Goal: Find specific page/section: Find specific page/section

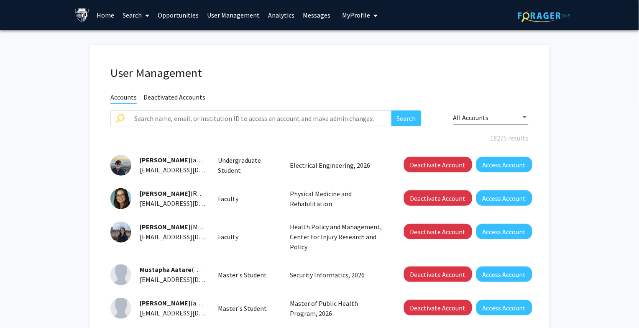
click at [234, 13] on link "User Management" at bounding box center [233, 14] width 61 height 29
click at [202, 117] on input "text" at bounding box center [260, 118] width 262 height 16
click at [392, 110] on button "Search" at bounding box center [407, 118] width 30 height 16
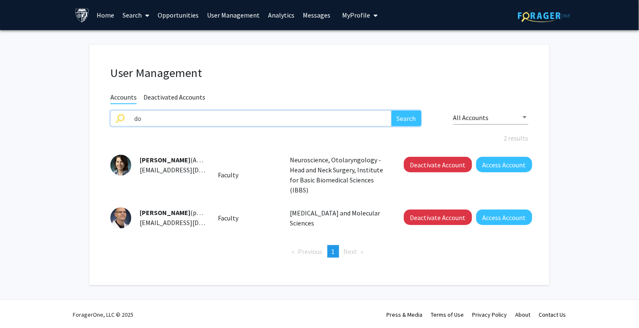
type input "d"
click at [103, 10] on link "Home" at bounding box center [106, 14] width 26 height 29
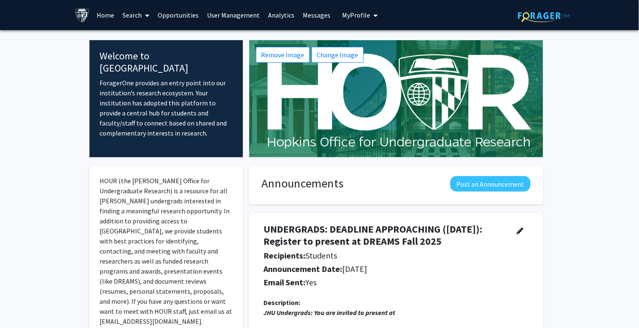
click at [241, 12] on link "User Management" at bounding box center [233, 14] width 61 height 29
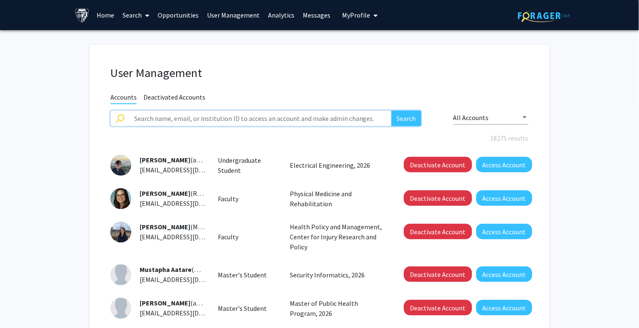
click at [191, 116] on input "text" at bounding box center [260, 118] width 262 height 16
click at [392, 110] on button "Search" at bounding box center [407, 118] width 30 height 16
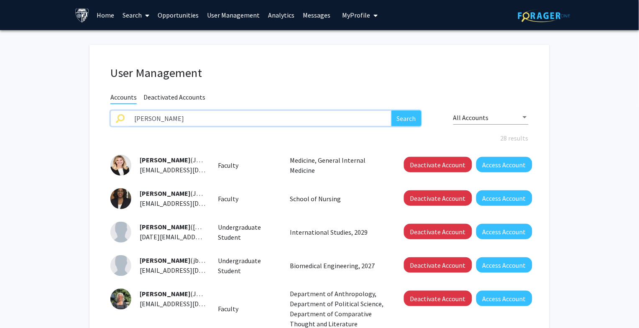
click at [392, 110] on button "Search" at bounding box center [407, 118] width 30 height 16
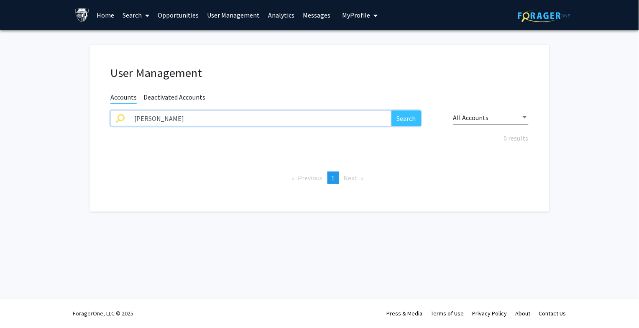
click at [146, 121] on input "[PERSON_NAME]" at bounding box center [260, 118] width 262 height 16
type input "[PERSON_NAME]"
click at [392, 110] on button "Search" at bounding box center [407, 118] width 30 height 16
